Goal: Information Seeking & Learning: Find specific fact

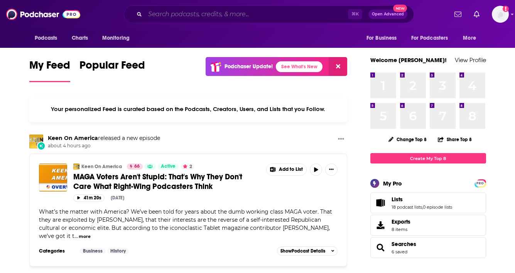
click at [200, 14] on input "Search podcasts, credits, & more..." at bounding box center [246, 14] width 203 height 12
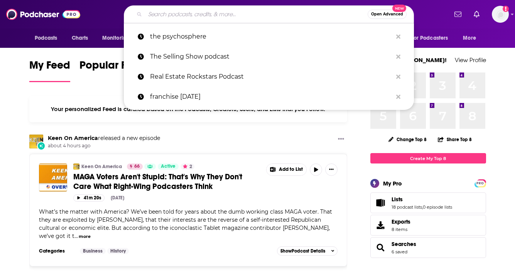
click at [200, 13] on input "Search podcasts, credits, & more..." at bounding box center [256, 14] width 222 height 12
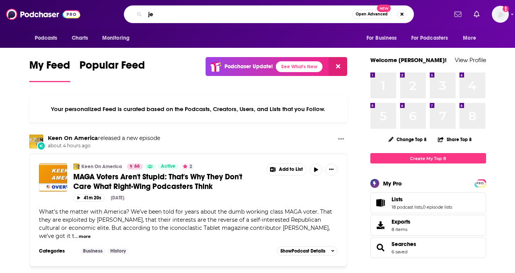
type input "j"
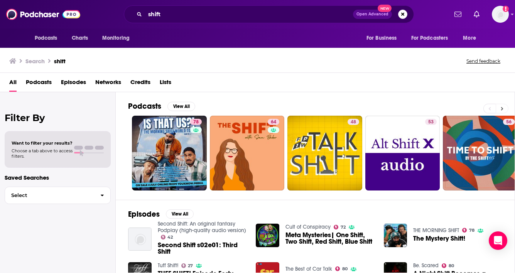
click at [504, 106] on button at bounding box center [501, 109] width 13 height 10
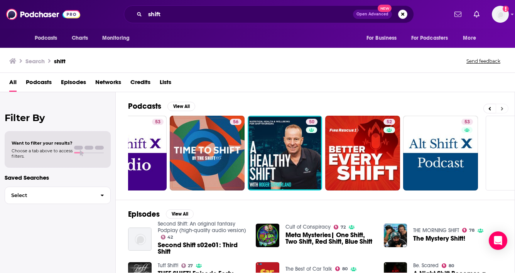
scroll to position [0, 322]
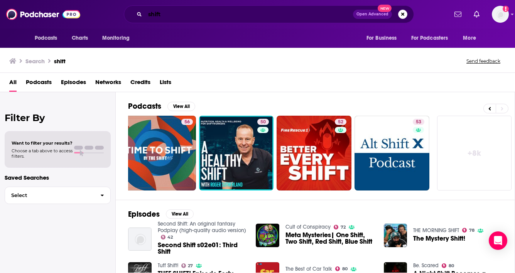
click at [223, 10] on input "shift" at bounding box center [249, 14] width 208 height 12
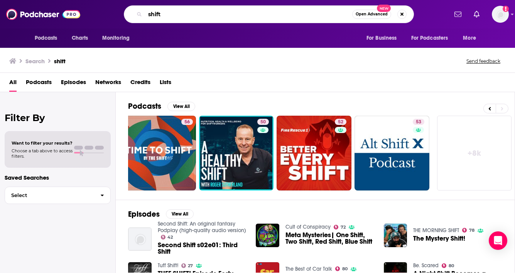
click at [202, 13] on input "shift" at bounding box center [248, 14] width 207 height 12
type input "shift [PERSON_NAME]"
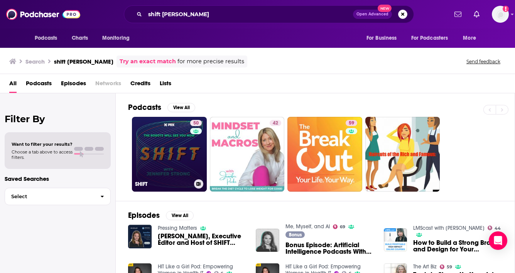
click at [166, 166] on link "50 SHIFT" at bounding box center [169, 154] width 75 height 75
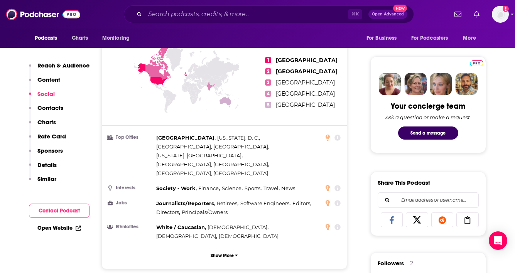
scroll to position [549, 0]
